Goal: Task Accomplishment & Management: Complete application form

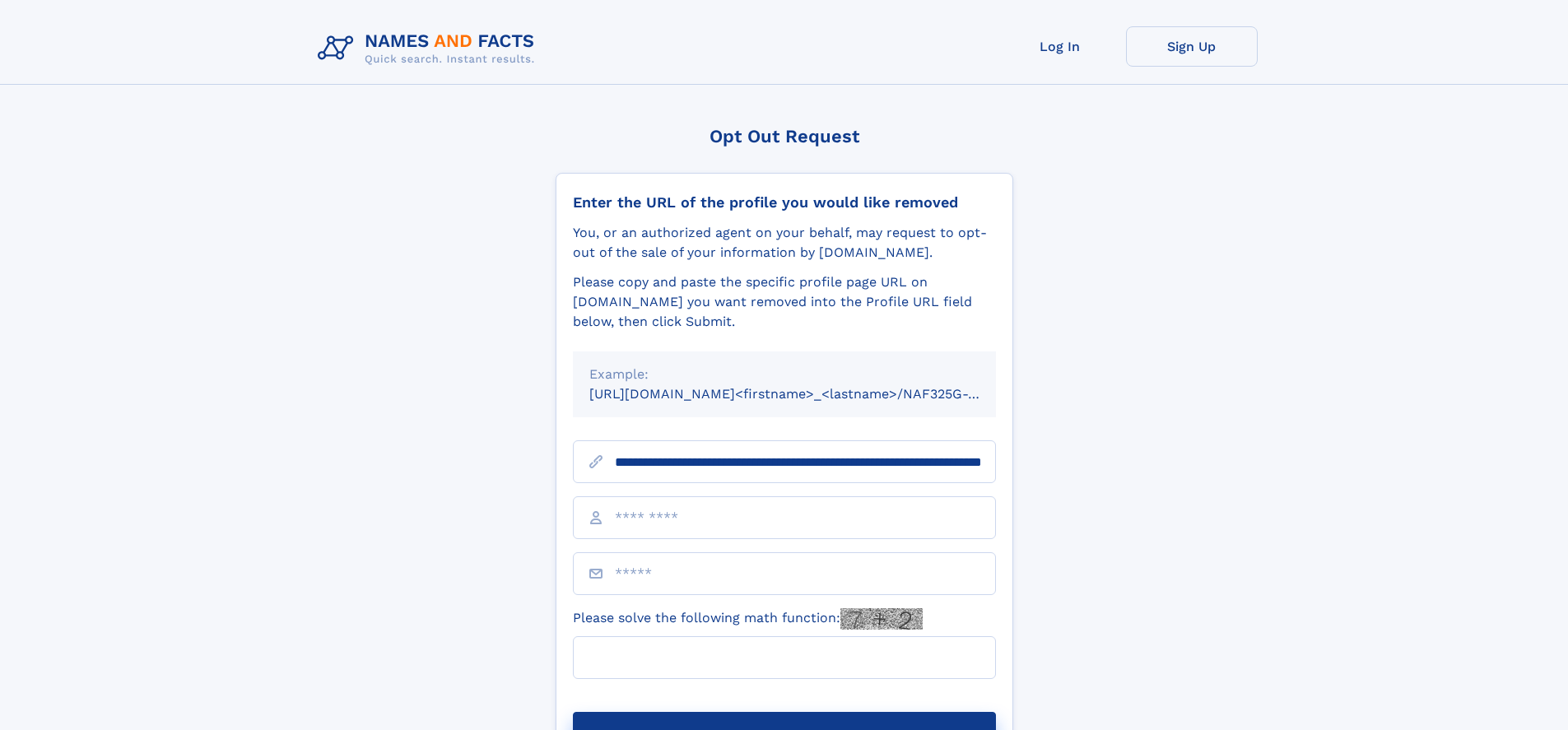
scroll to position [0, 173]
type input "**********"
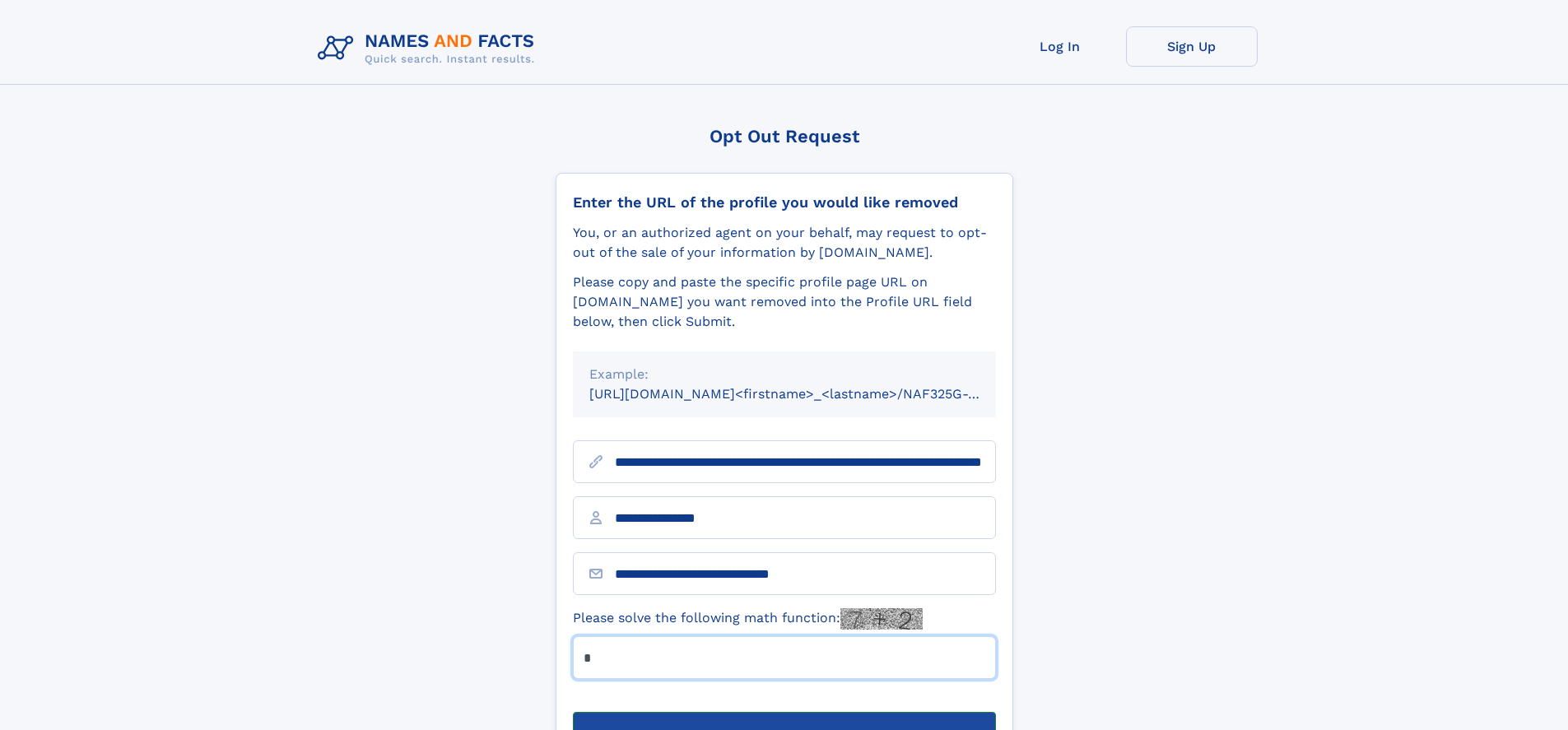
type input "*"
click at [783, 712] on button "Submit Opt Out Request" at bounding box center [785, 738] width 423 height 53
